Goal: Task Accomplishment & Management: Complete application form

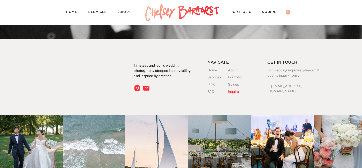
scroll to position [1637, 0]
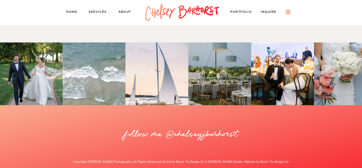
click at [97, 11] on nav "Services" at bounding box center [100, 12] width 23 height 7
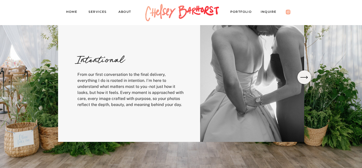
scroll to position [200, 0]
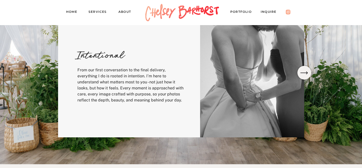
click at [308, 73] on icon at bounding box center [305, 72] width 10 height 9
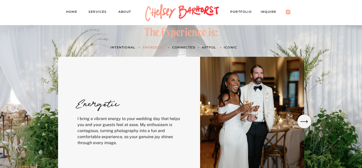
scroll to position [150, 0]
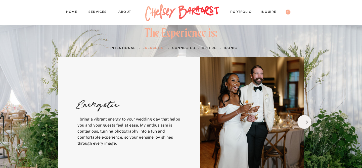
click at [303, 119] on icon at bounding box center [305, 122] width 10 height 9
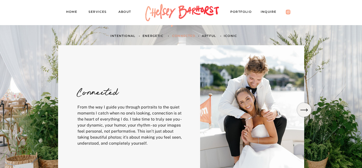
click at [303, 113] on icon at bounding box center [305, 110] width 10 height 9
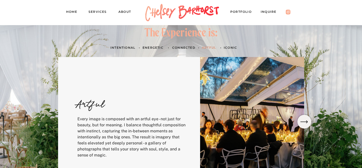
click at [303, 113] on div "The Experience is: • Energetic artful ICONIC • • Connected • INTENTIONAL Intent…" at bounding box center [181, 107] width 362 height 214
click at [304, 120] on icon at bounding box center [305, 122] width 10 height 9
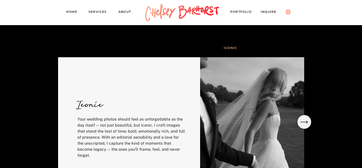
click at [304, 120] on icon at bounding box center [305, 122] width 10 height 9
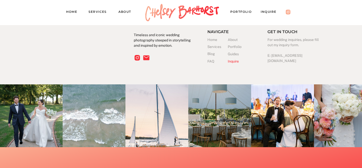
scroll to position [1395, 0]
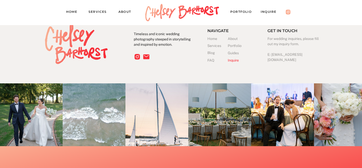
click at [94, 13] on nav "Services" at bounding box center [100, 12] width 23 height 7
click at [187, 15] on div at bounding box center [182, 12] width 79 height 25
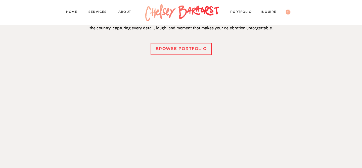
scroll to position [226, 0]
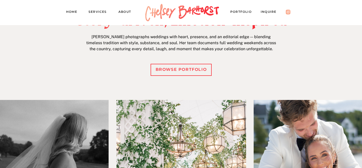
click at [99, 15] on nav "Services" at bounding box center [100, 12] width 23 height 7
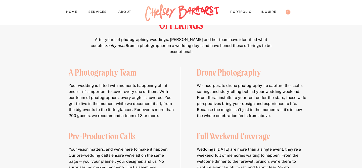
scroll to position [682, 0]
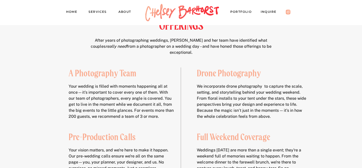
click at [102, 13] on nav "Services" at bounding box center [100, 12] width 23 height 7
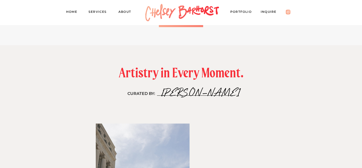
scroll to position [944, 0]
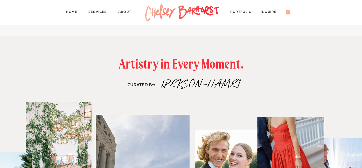
click at [237, 10] on nav "PORTFOLIO" at bounding box center [244, 12] width 26 height 7
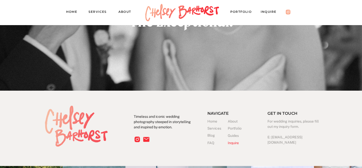
scroll to position [4581, 0]
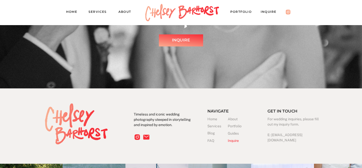
click at [236, 142] on h3 "Inquire" at bounding box center [238, 140] width 20 height 5
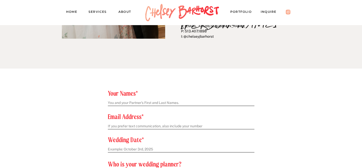
scroll to position [156, 0]
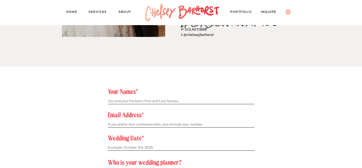
click at [149, 101] on textarea at bounding box center [181, 101] width 146 height 5
type textarea "[PERSON_NAME] and [PERSON_NAME]"
type textarea "c"
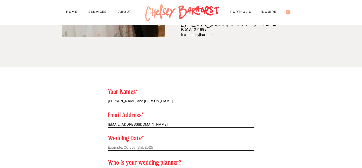
type textarea "carlyobenjamin@gmail.com"
click at [135, 147] on textarea at bounding box center [181, 147] width 146 height 5
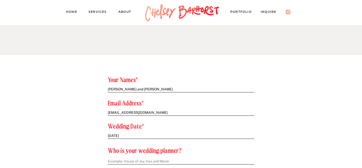
scroll to position [173, 0]
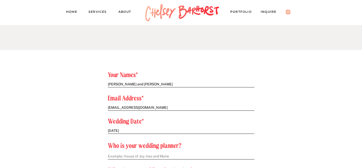
type textarea "08/08/2026"
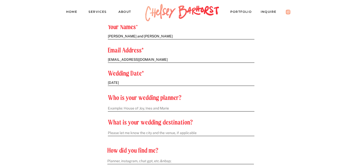
scroll to position [230, 0]
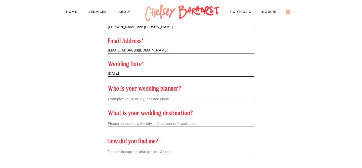
click at [209, 97] on textarea at bounding box center [181, 99] width 147 height 5
type textarea "Shopping around!! in the works"
click at [129, 124] on textarea at bounding box center [181, 124] width 147 height 5
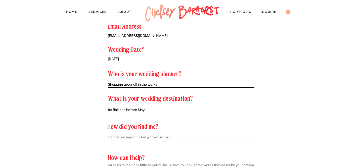
scroll to position [267, 0]
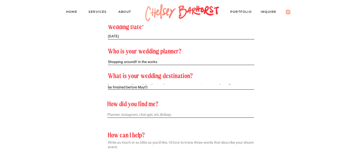
type textarea "New Buffalo, Michigan... Venue: Petite Acres (It's currently being built and wi…"
click at [126, 114] on textarea at bounding box center [180, 115] width 147 height 5
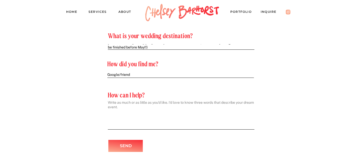
scroll to position [316, 0]
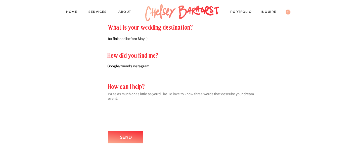
type textarea "Google/friend's instagram"
click at [124, 114] on textarea at bounding box center [181, 105] width 147 height 27
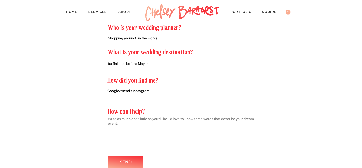
scroll to position [283, 0]
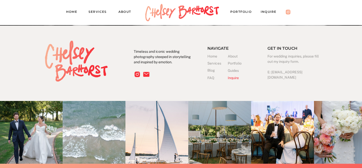
scroll to position [4703, 0]
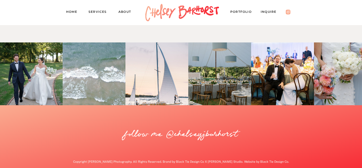
click at [269, 12] on nav "Inquire" at bounding box center [271, 12] width 21 height 7
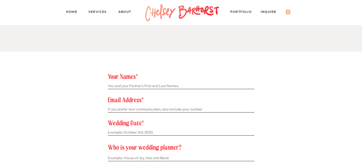
scroll to position [211, 0]
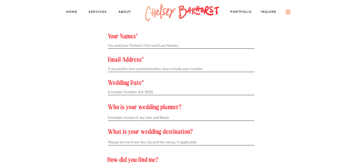
click at [163, 43] on textarea at bounding box center [181, 45] width 146 height 5
type textarea "[PERSON_NAME] and [PERSON_NAME]"
click at [140, 70] on textarea at bounding box center [181, 69] width 146 height 5
click at [156, 70] on textarea "[EMAIL_ADDRESS][DOMAIN_NAME]" at bounding box center [181, 69] width 146 height 5
type textarea "[EMAIL_ADDRESS][DOMAIN_NAME]"
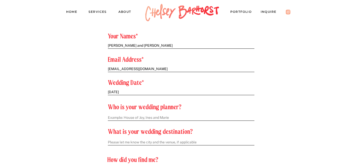
type textarea "[DATE]"
click at [112, 119] on textarea at bounding box center [181, 118] width 147 height 5
click at [118, 117] on textarea at bounding box center [181, 118] width 147 height 5
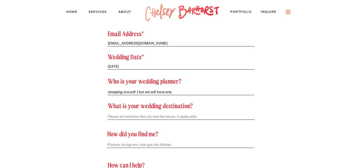
scroll to position [246, 0]
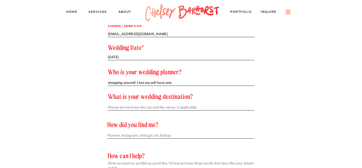
type textarea "shopping around! :) but we will have one."
click at [127, 106] on textarea at bounding box center [181, 107] width 147 height 5
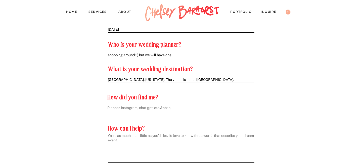
scroll to position [283, 0]
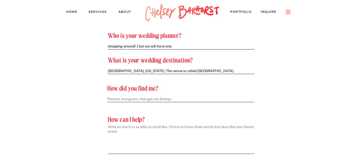
type textarea "[GEOGRAPHIC_DATA], [US_STATE]. The venue is called [GEOGRAPHIC_DATA]."
click at [127, 99] on textarea at bounding box center [180, 99] width 147 height 5
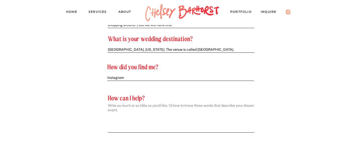
scroll to position [313, 0]
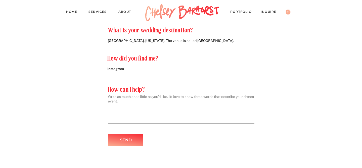
type textarea "Instagram"
click at [134, 119] on textarea at bounding box center [181, 108] width 147 height 27
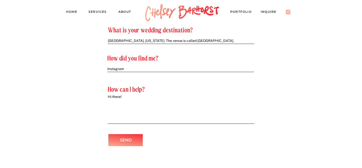
click at [133, 108] on textarea "Hi there!" at bounding box center [181, 108] width 147 height 27
paste textarea "Hi! We have been dating for about 6.5 years and got engaged near the ocean this…"
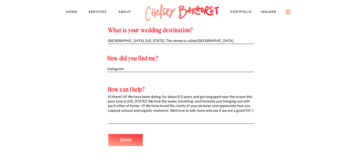
scroll to position [1, 0]
drag, startPoint x: 129, startPoint y: 98, endPoint x: 115, endPoint y: 97, distance: 13.6
click at [115, 97] on textarea "Hi there! Hi! We have been dating for about 6.5 years and got engaged near the …" at bounding box center [181, 108] width 147 height 27
click at [133, 109] on textarea "Hi!! We have been dating for about 6.5 years and got engaged near the ocean thi…" at bounding box center [181, 108] width 147 height 27
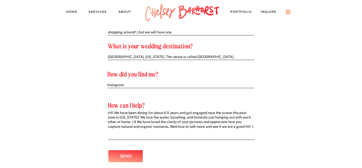
scroll to position [300, 0]
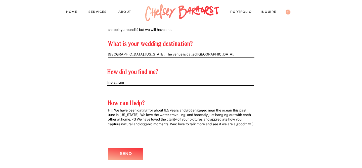
click at [117, 109] on textarea "Hi!! We have been dating for about 6.5 years and got engaged near the ocean thi…" at bounding box center [181, 121] width 147 height 27
click at [131, 128] on textarea "Hi!! My fiance and I have been dating for about 6.5 years and got engaged near …" at bounding box center [181, 121] width 147 height 27
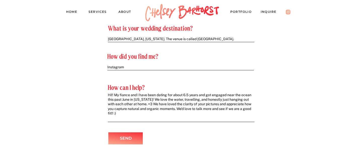
scroll to position [310, 0]
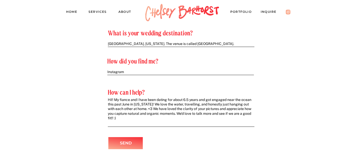
type textarea "Hi!! My fiance and I have been dating for about 6.5 years and got engaged near …"
click at [127, 144] on p "Send" at bounding box center [126, 143] width 28 height 7
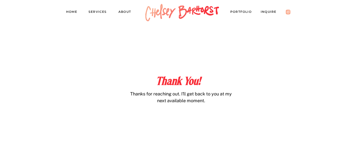
scroll to position [191, 0]
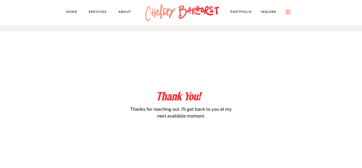
click at [159, 15] on div at bounding box center [182, 12] width 79 height 25
